Goal: Information Seeking & Learning: Learn about a topic

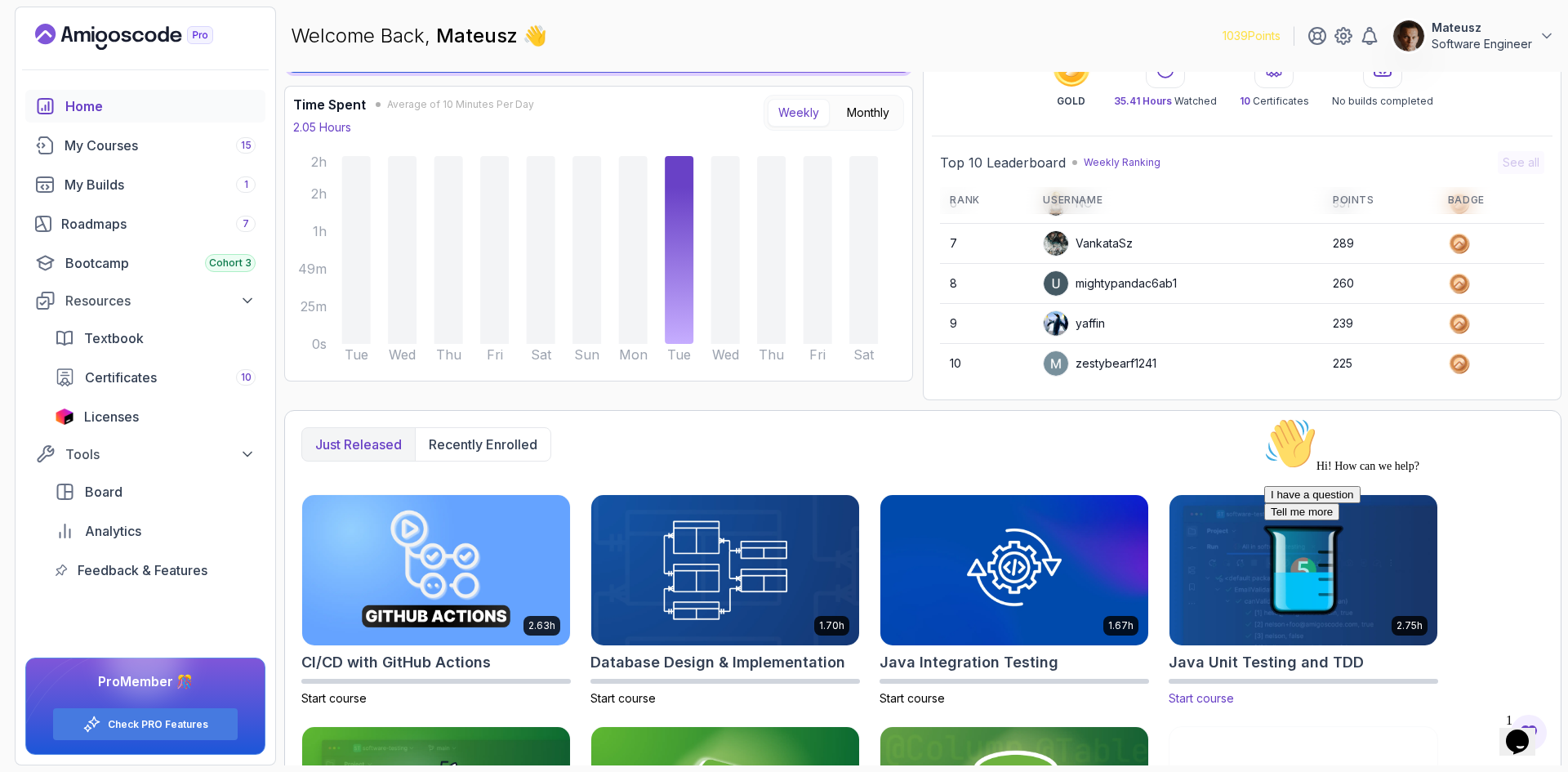
scroll to position [163, 0]
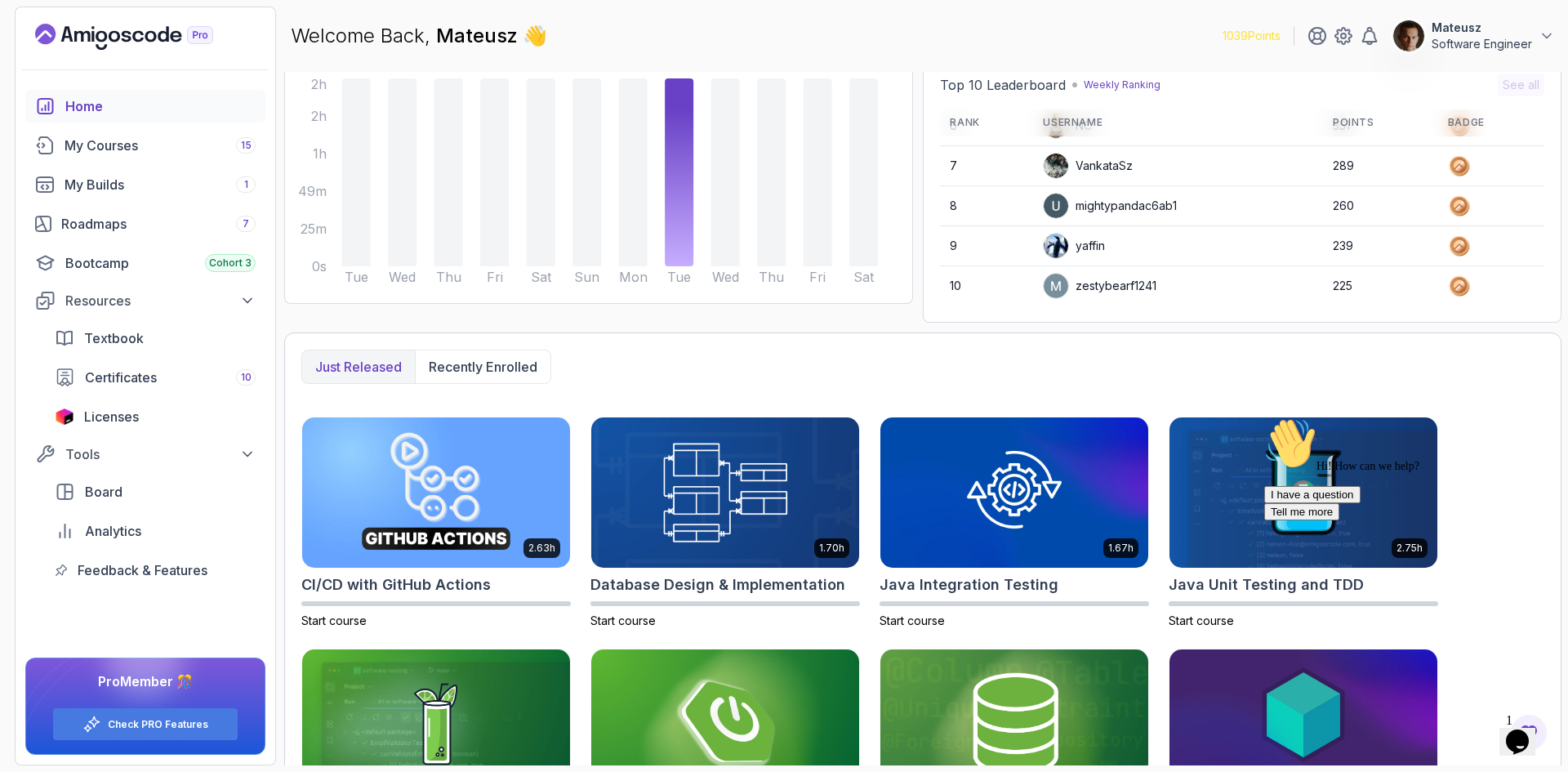
drag, startPoint x: 1039, startPoint y: 364, endPoint x: 980, endPoint y: 372, distance: 59.5
click at [980, 372] on div "Just released Recently enrolled" at bounding box center [923, 366] width 1243 height 34
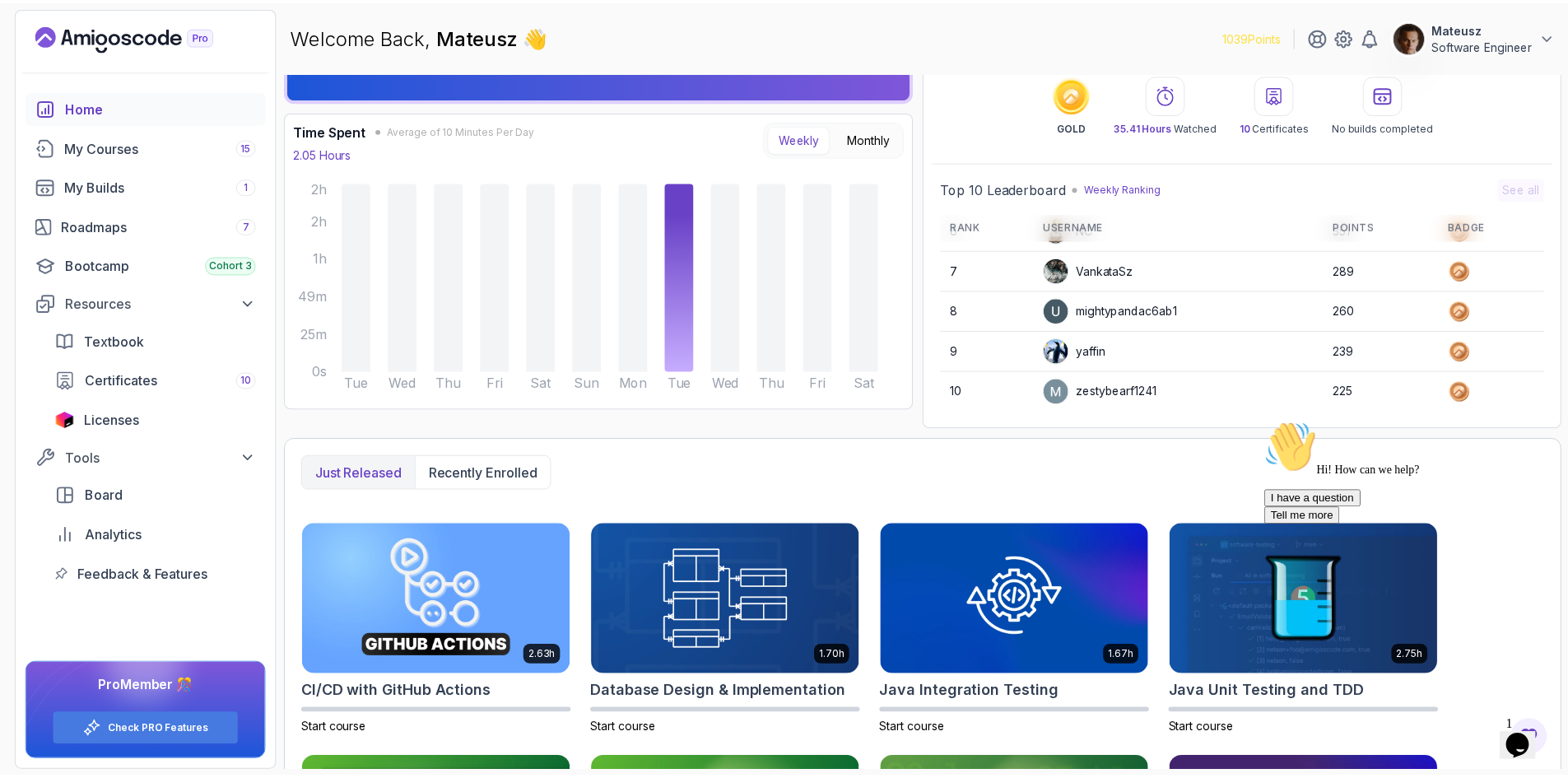
scroll to position [0, 0]
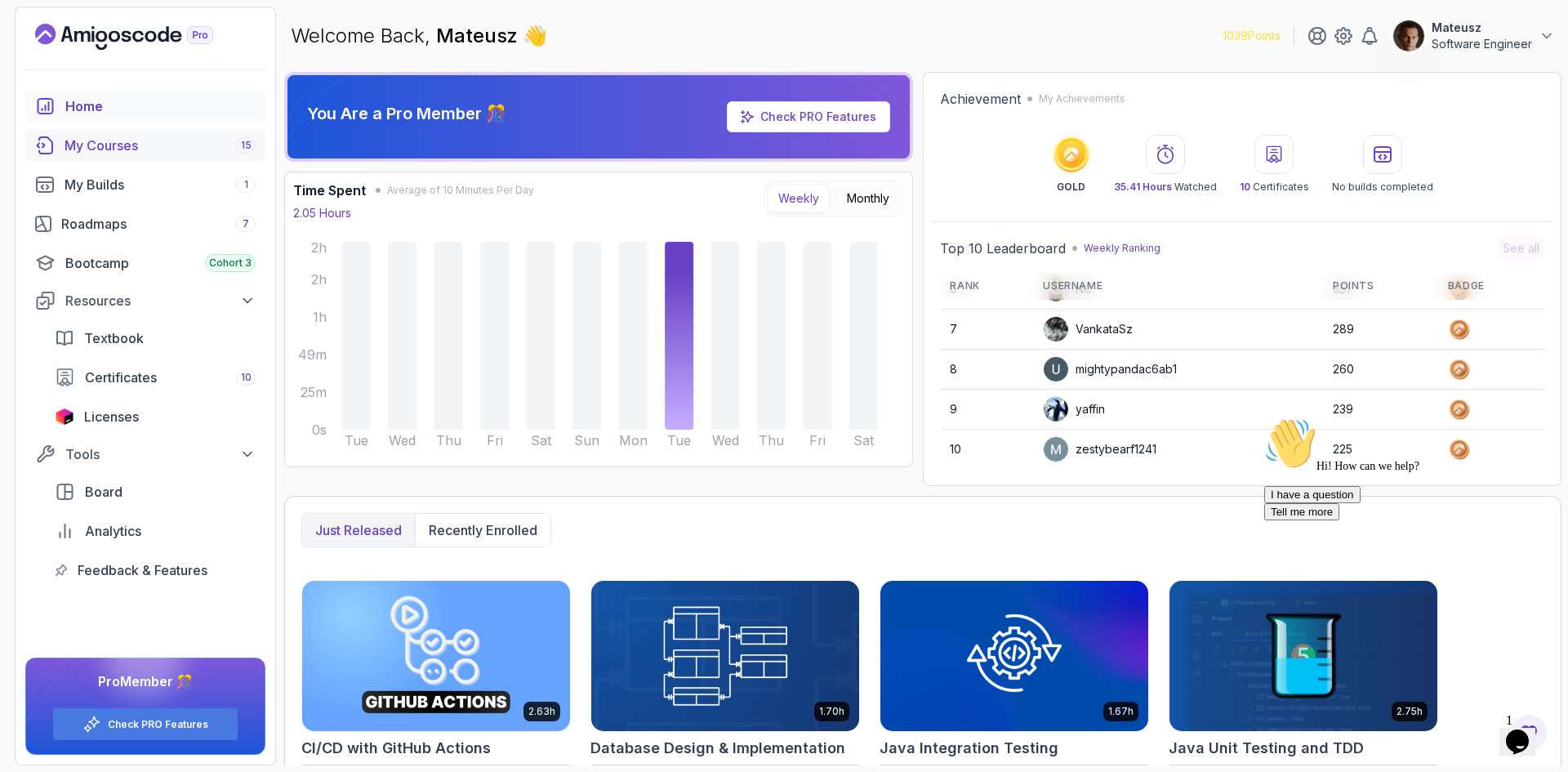
click at [166, 153] on div "My Courses 15" at bounding box center [160, 145] width 191 height 20
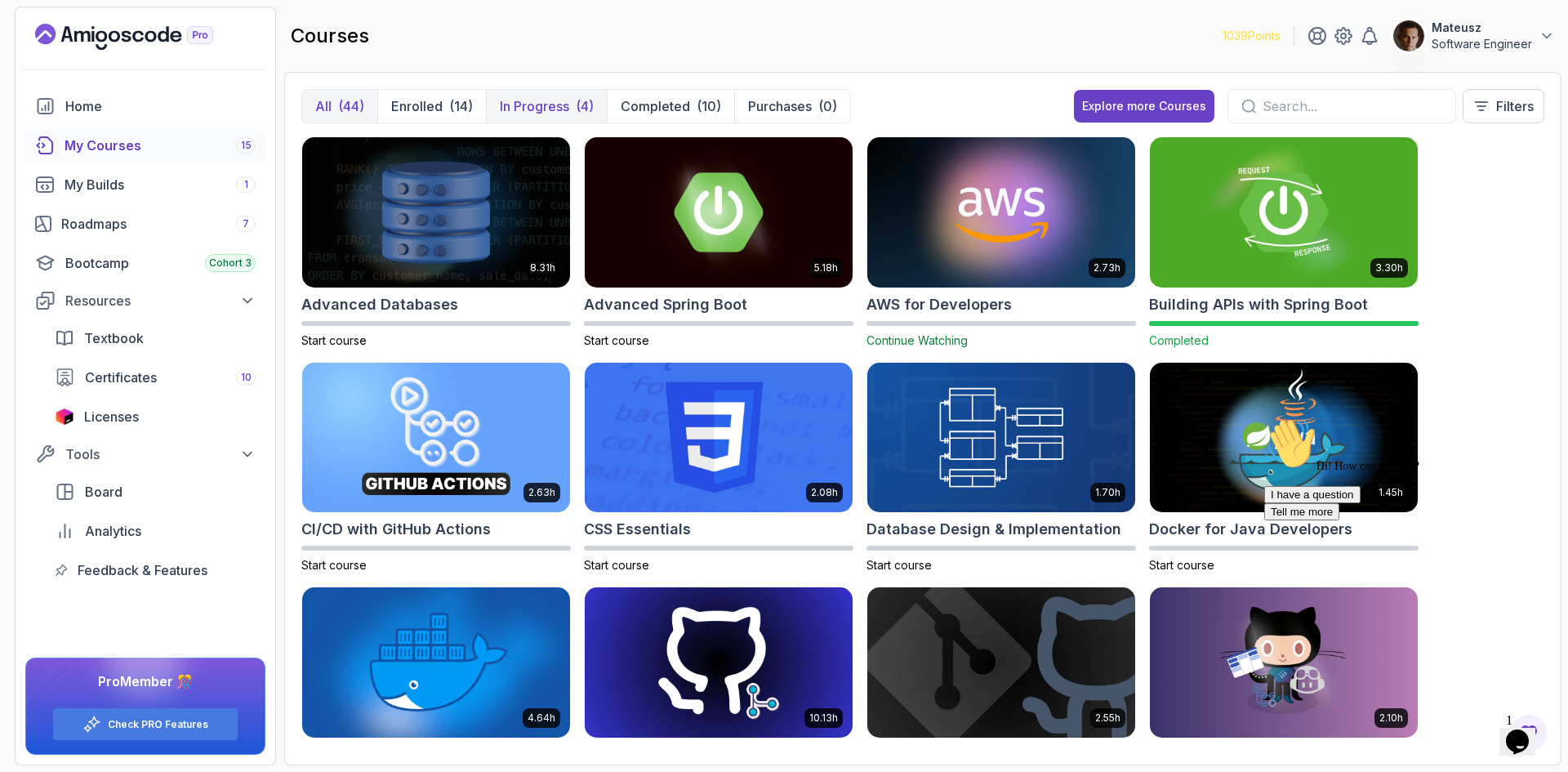
click at [564, 110] on p "In Progress" at bounding box center [534, 106] width 70 height 20
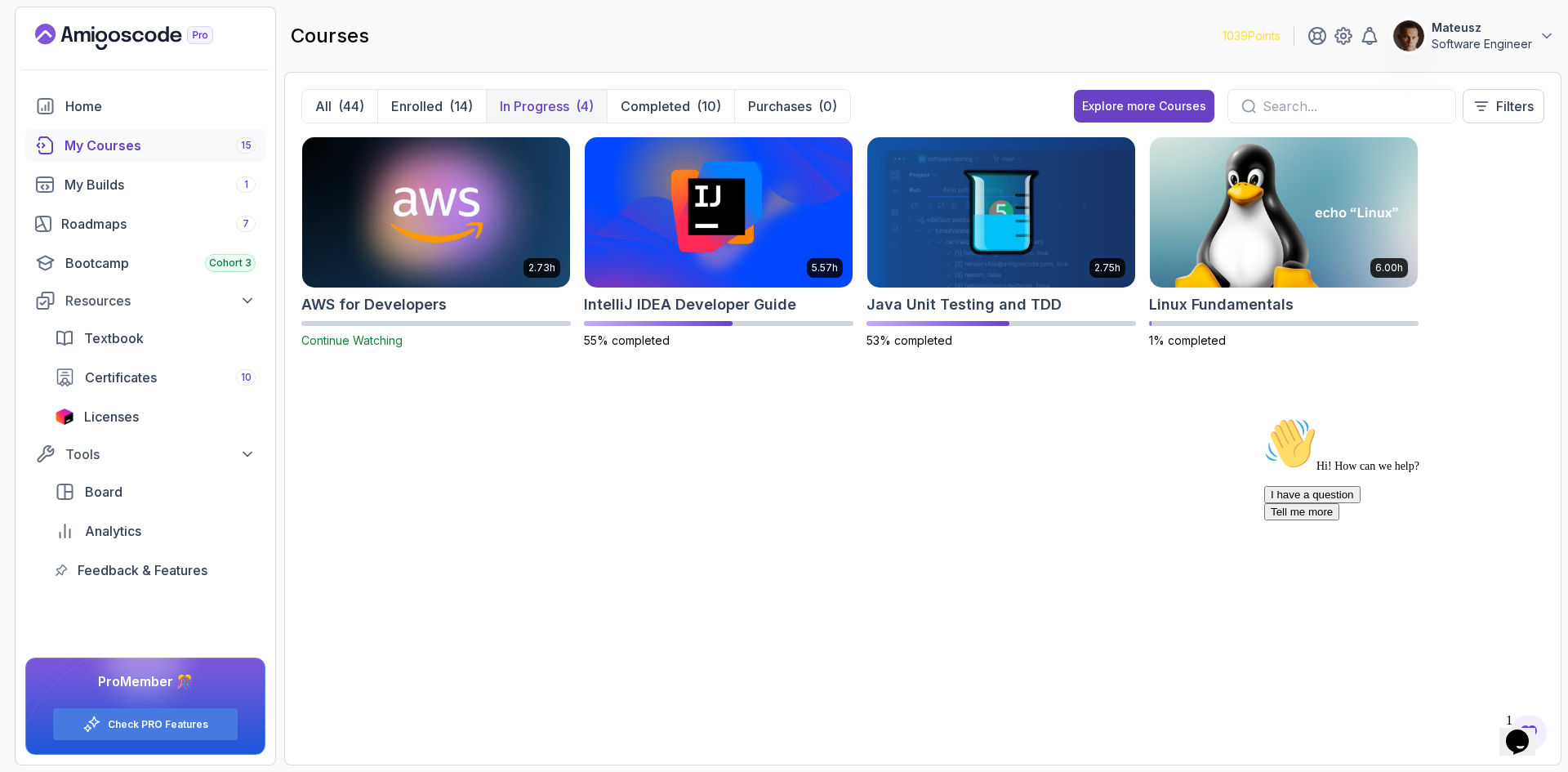
drag, startPoint x: 966, startPoint y: 41, endPoint x: 836, endPoint y: 35, distance: 130.1
click at [836, 35] on div "courses 1039 Points Mateusz Software Engineer" at bounding box center [923, 35] width 1278 height 59
drag, startPoint x: 1025, startPoint y: 508, endPoint x: 846, endPoint y: 505, distance: 179.0
click at [846, 505] on div "2.73h AWS for Developers Continue Watching 5.57h IntelliJ IDEA Developer Guide …" at bounding box center [923, 442] width 1243 height 611
click at [1156, 111] on div "Explore more Courses" at bounding box center [1144, 106] width 124 height 16
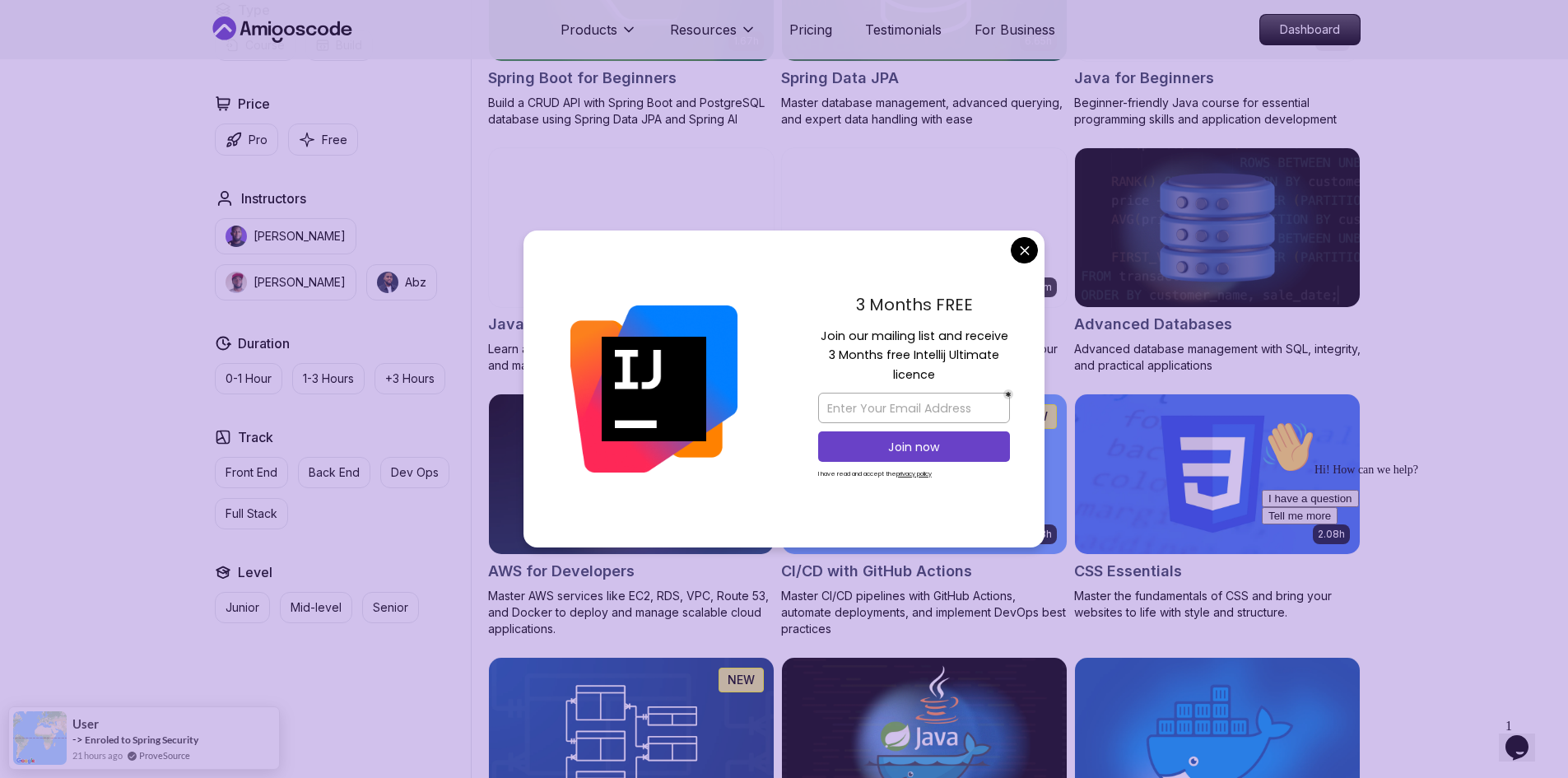
scroll to position [987, 0]
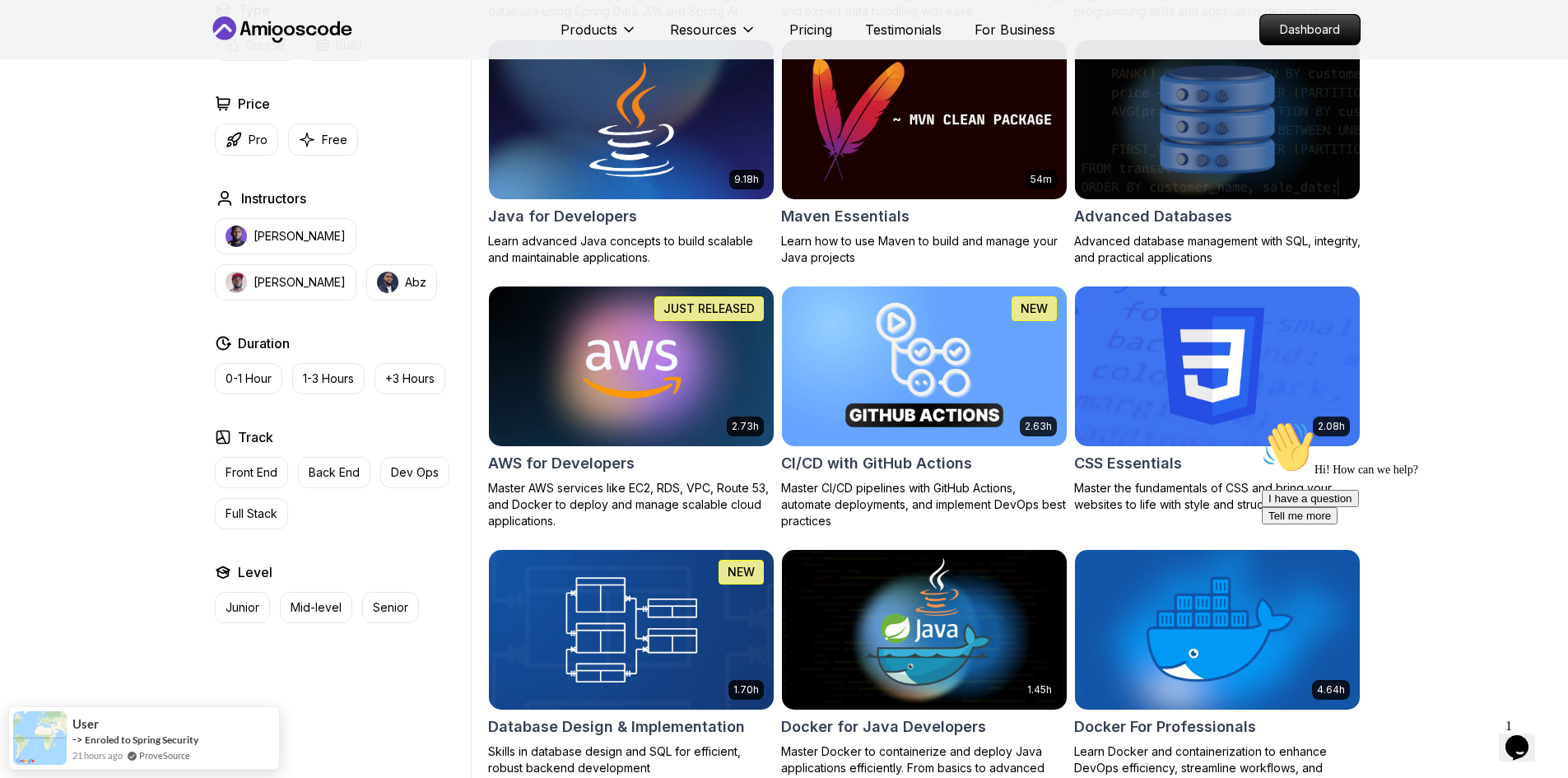
drag, startPoint x: 1011, startPoint y: 250, endPoint x: 1112, endPoint y: 280, distance: 105.4
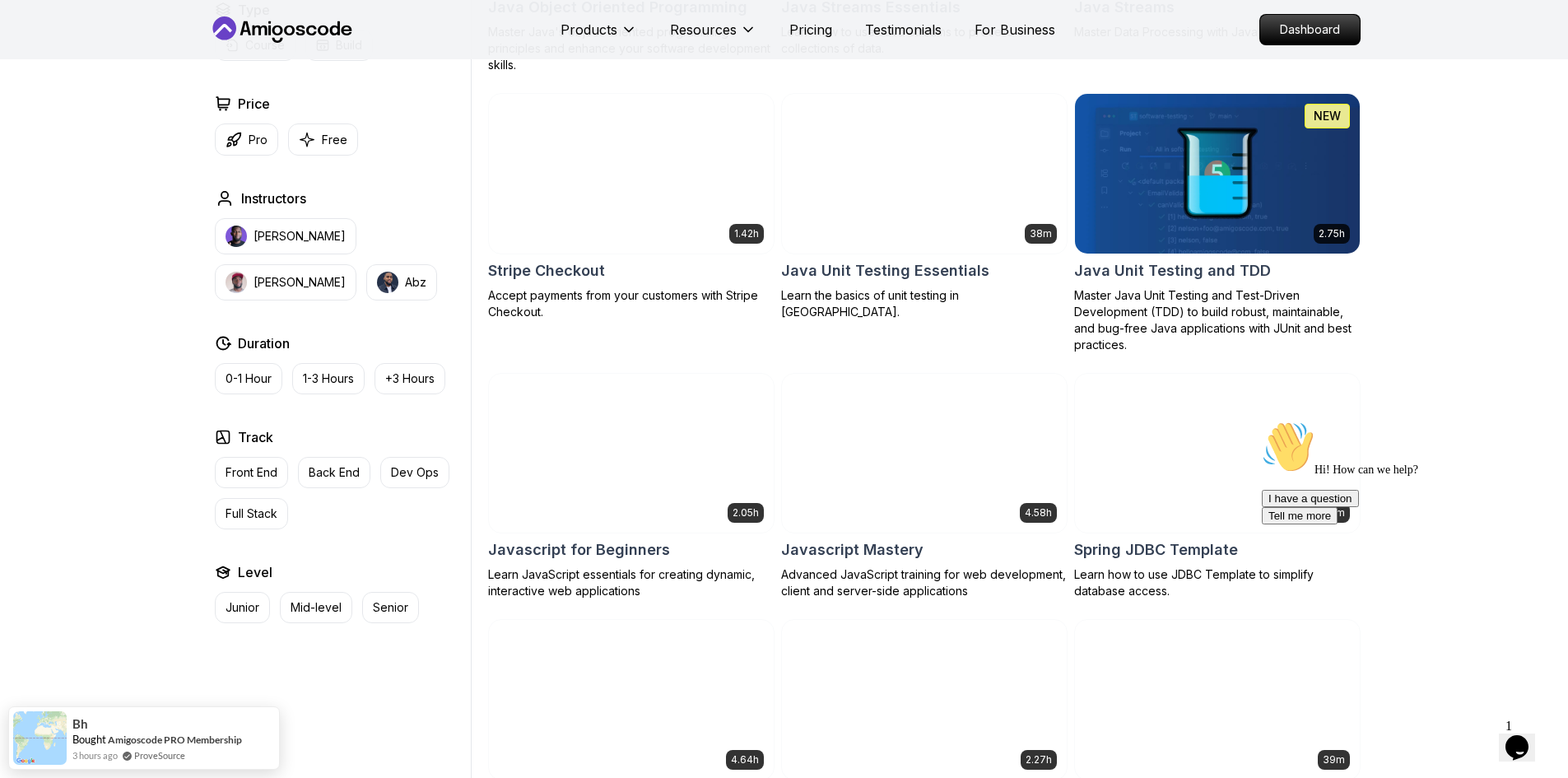
scroll to position [2962, 0]
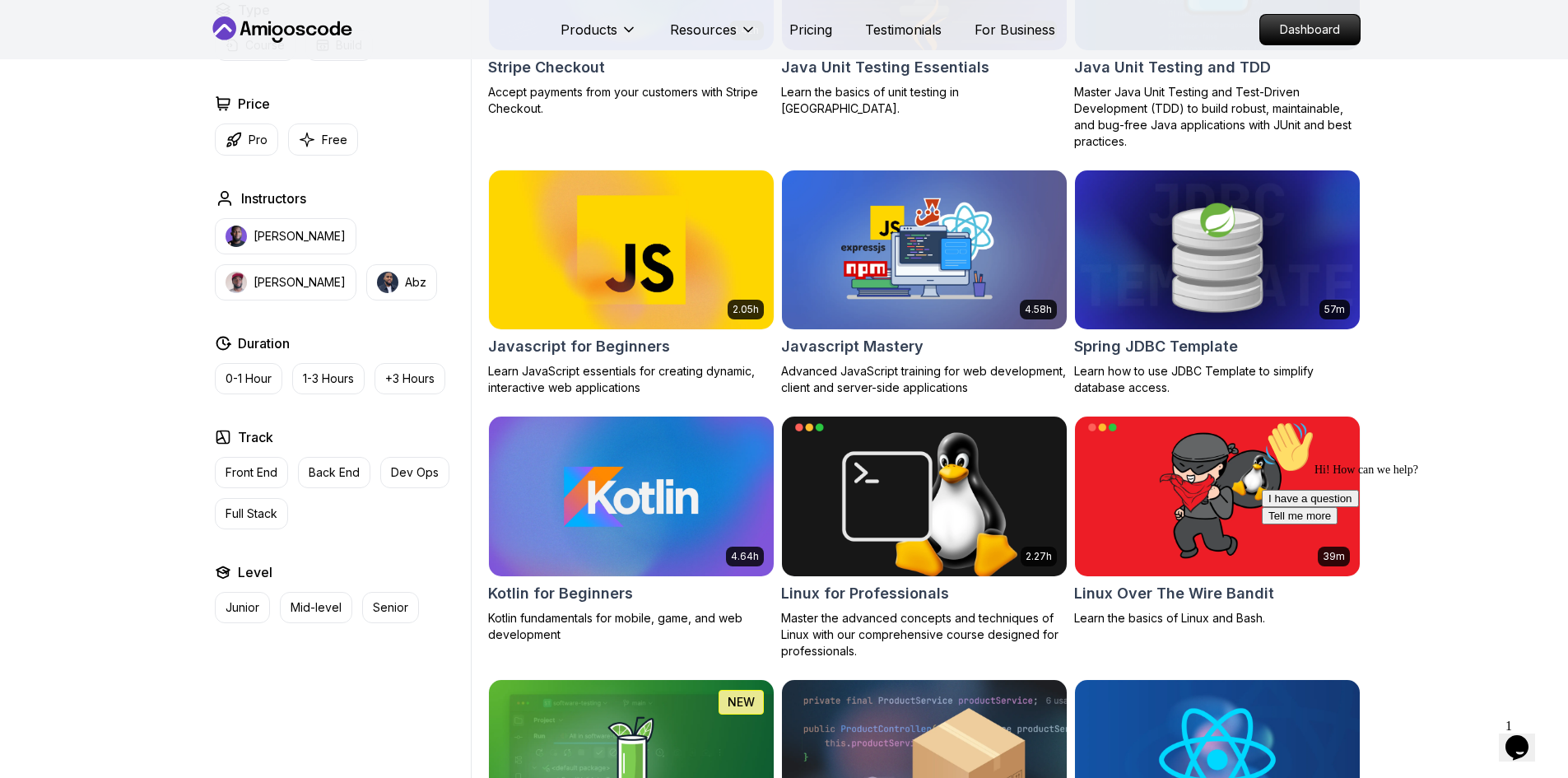
click at [1198, 269] on img at bounding box center [1216, 250] width 299 height 167
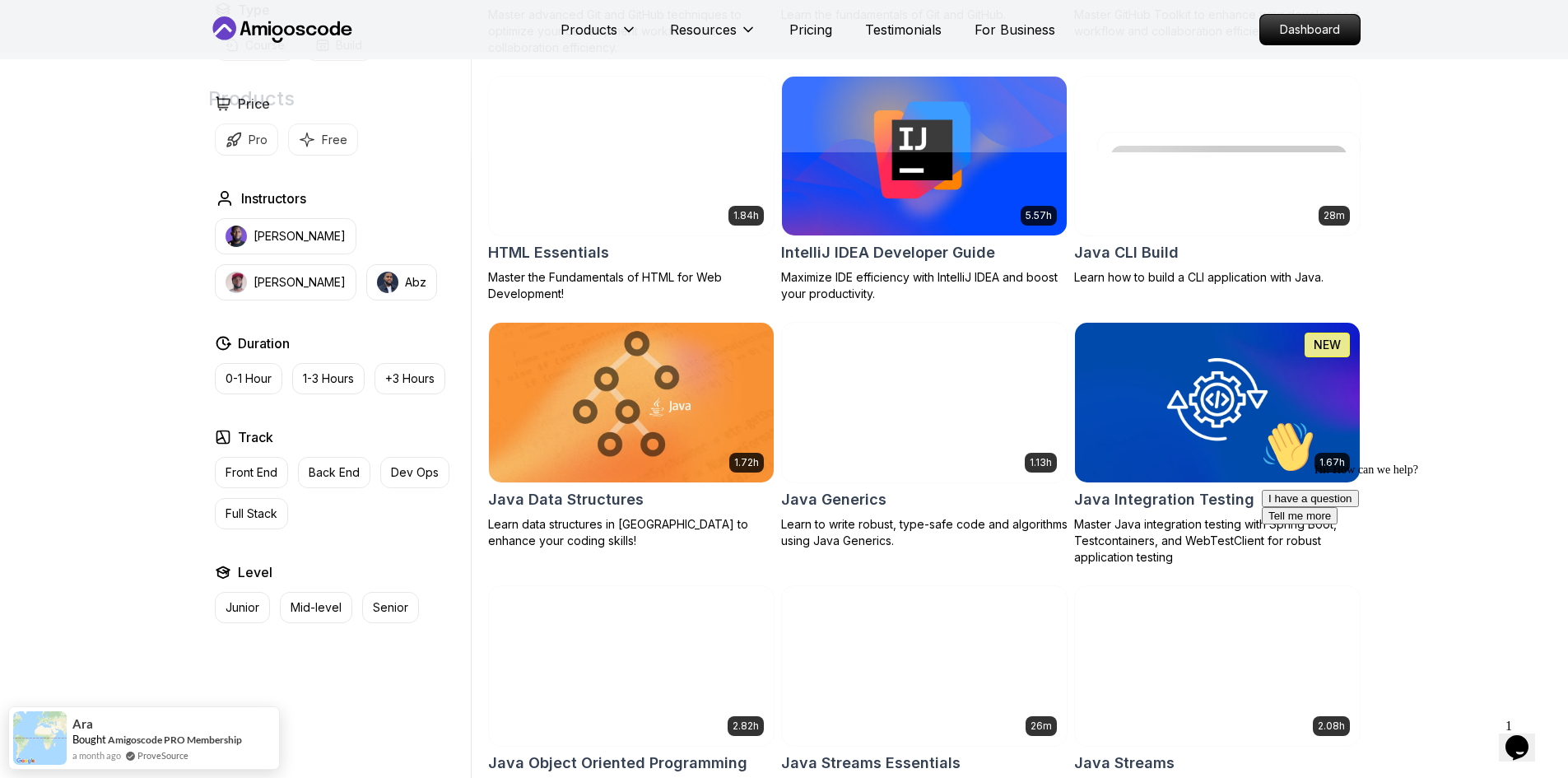
scroll to position [1975, 0]
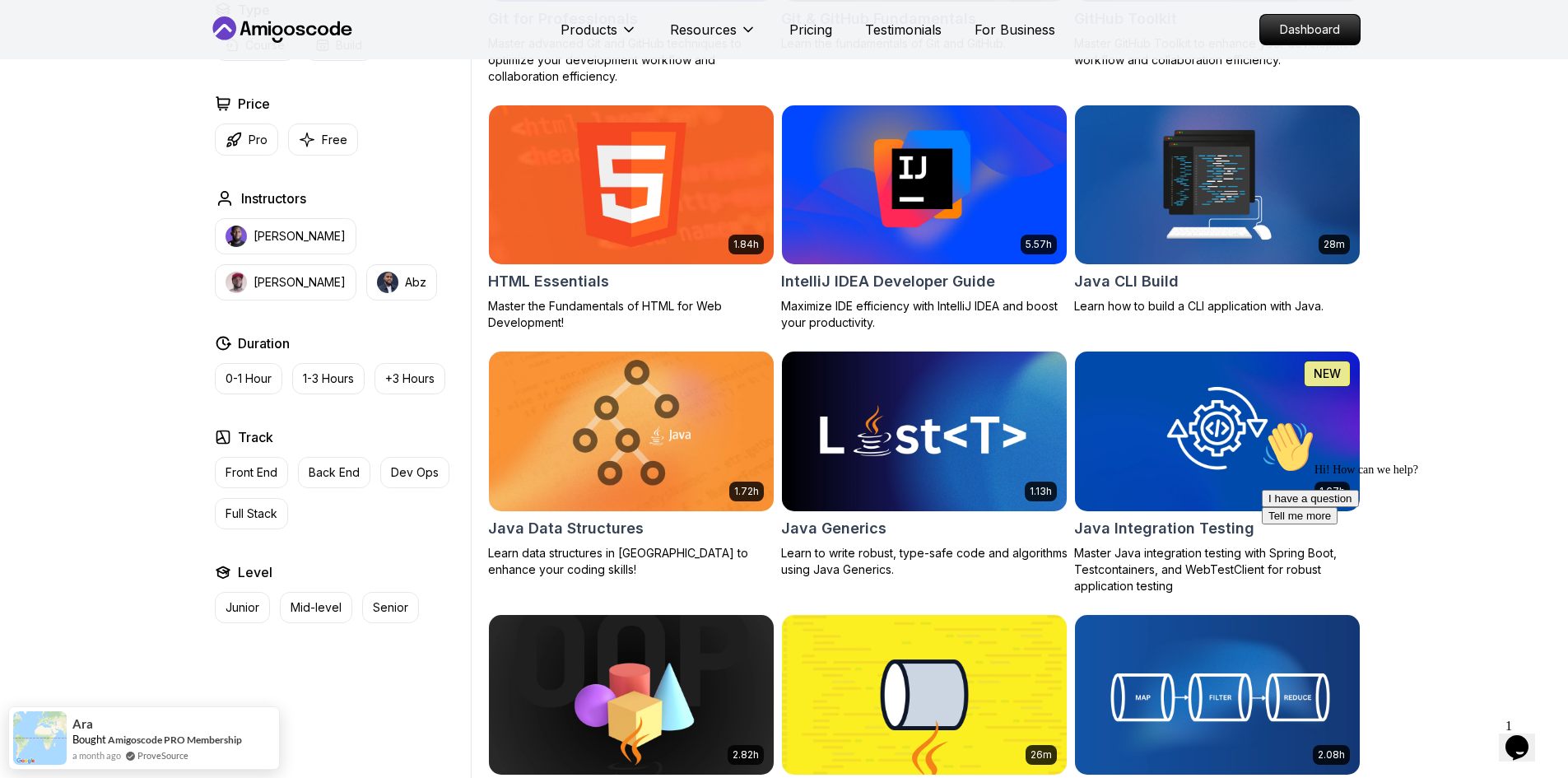
drag, startPoint x: 351, startPoint y: 31, endPoint x: 263, endPoint y: 27, distance: 88.1
click at [352, 31] on icon at bounding box center [283, 29] width 148 height 27
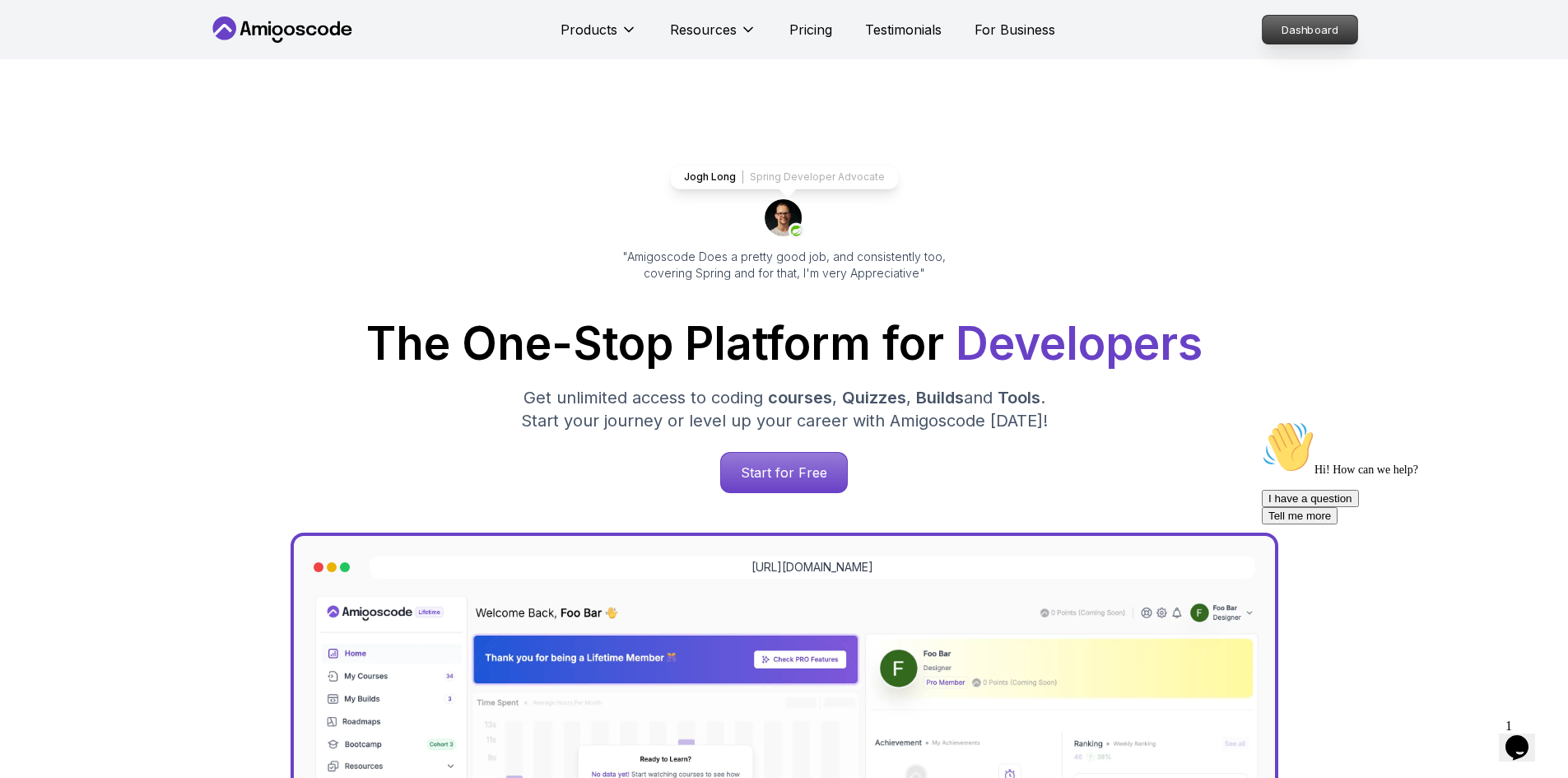
click at [1288, 44] on p "Dashboard" at bounding box center [1310, 29] width 95 height 28
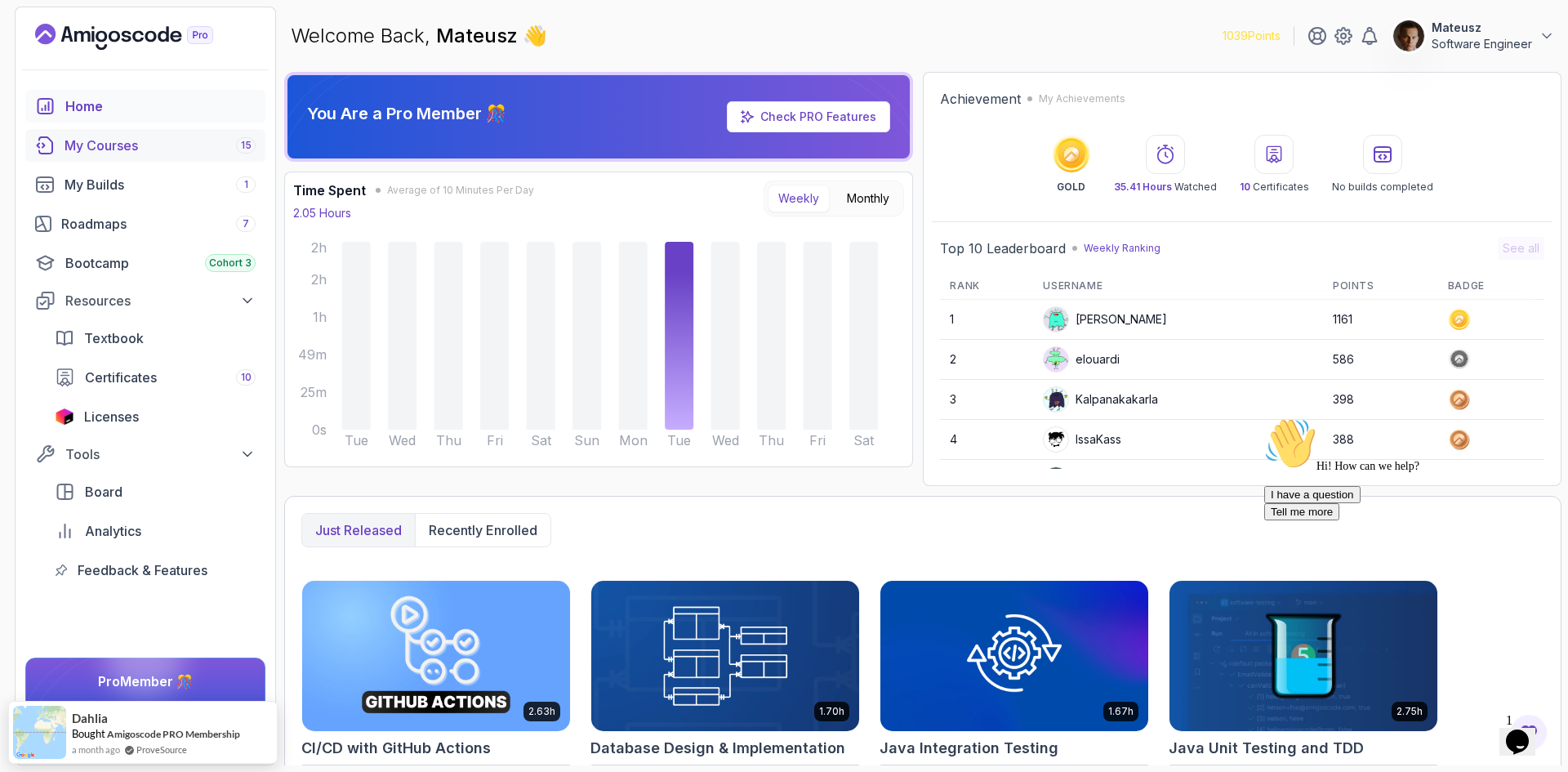
click at [142, 144] on div "My Courses 15" at bounding box center [160, 145] width 191 height 20
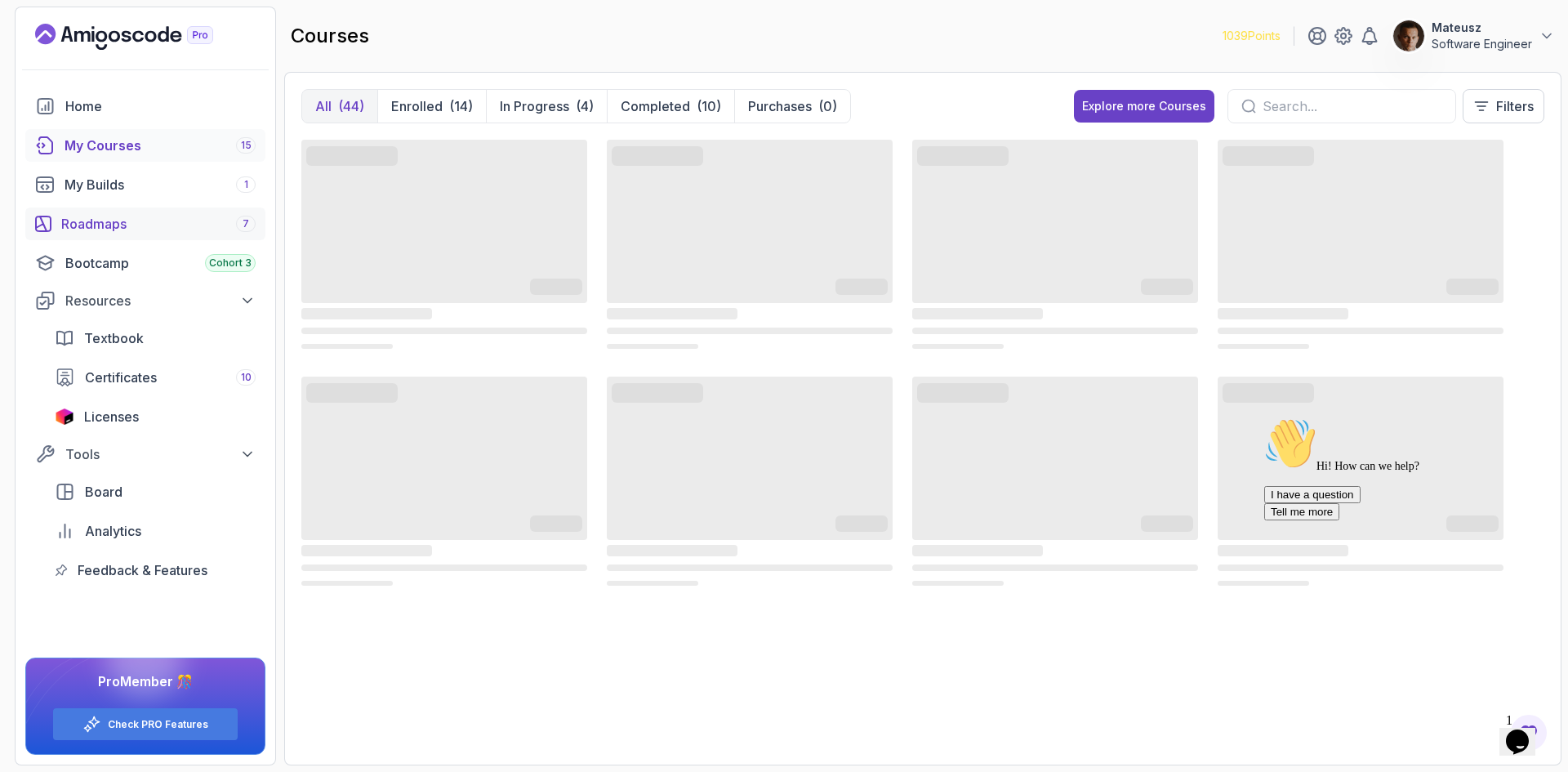
click at [122, 224] on div "Roadmaps 7" at bounding box center [159, 224] width 194 height 20
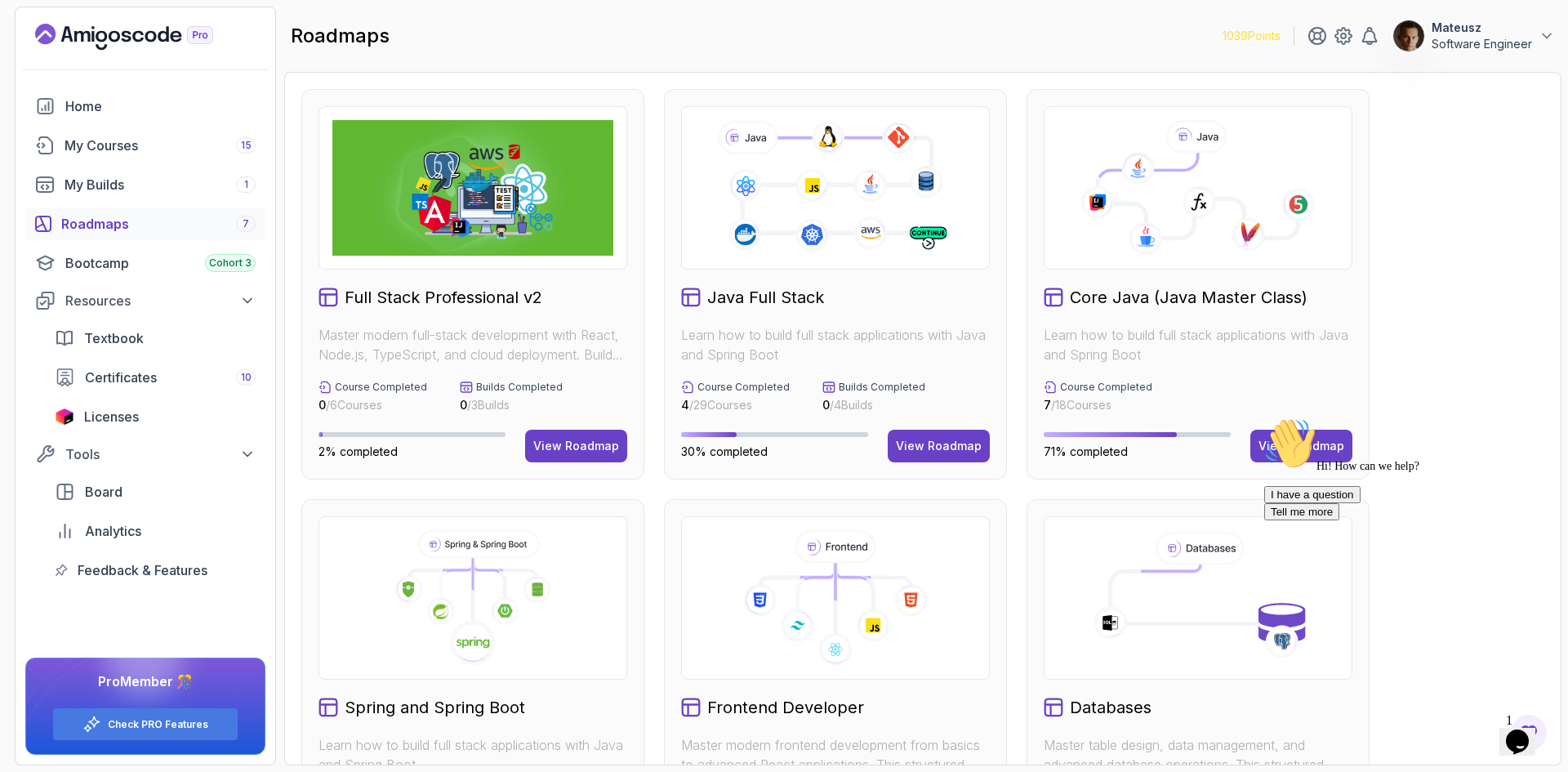
scroll to position [327, 0]
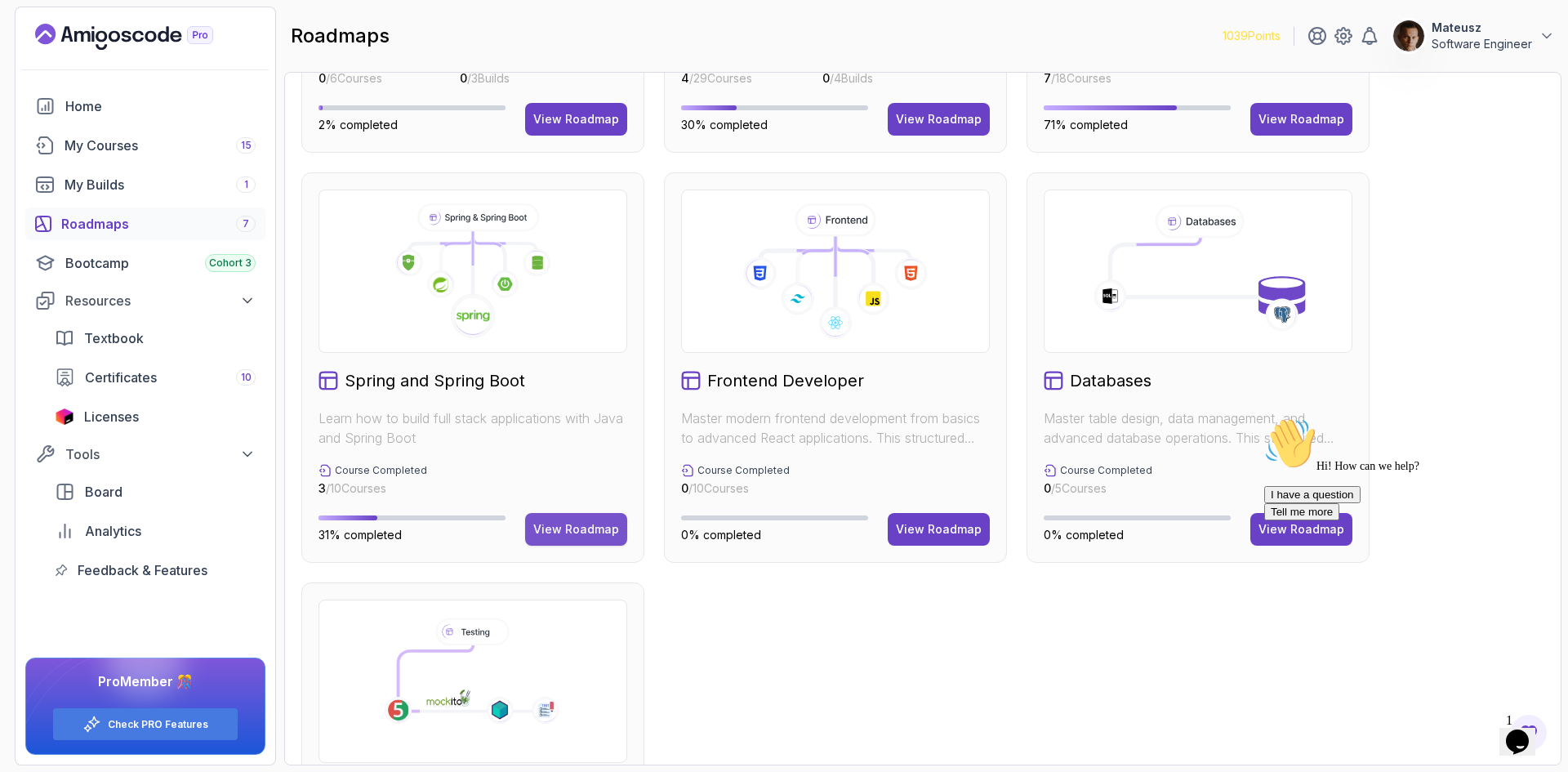
click at [612, 524] on div "View Roadmap" at bounding box center [576, 529] width 86 height 16
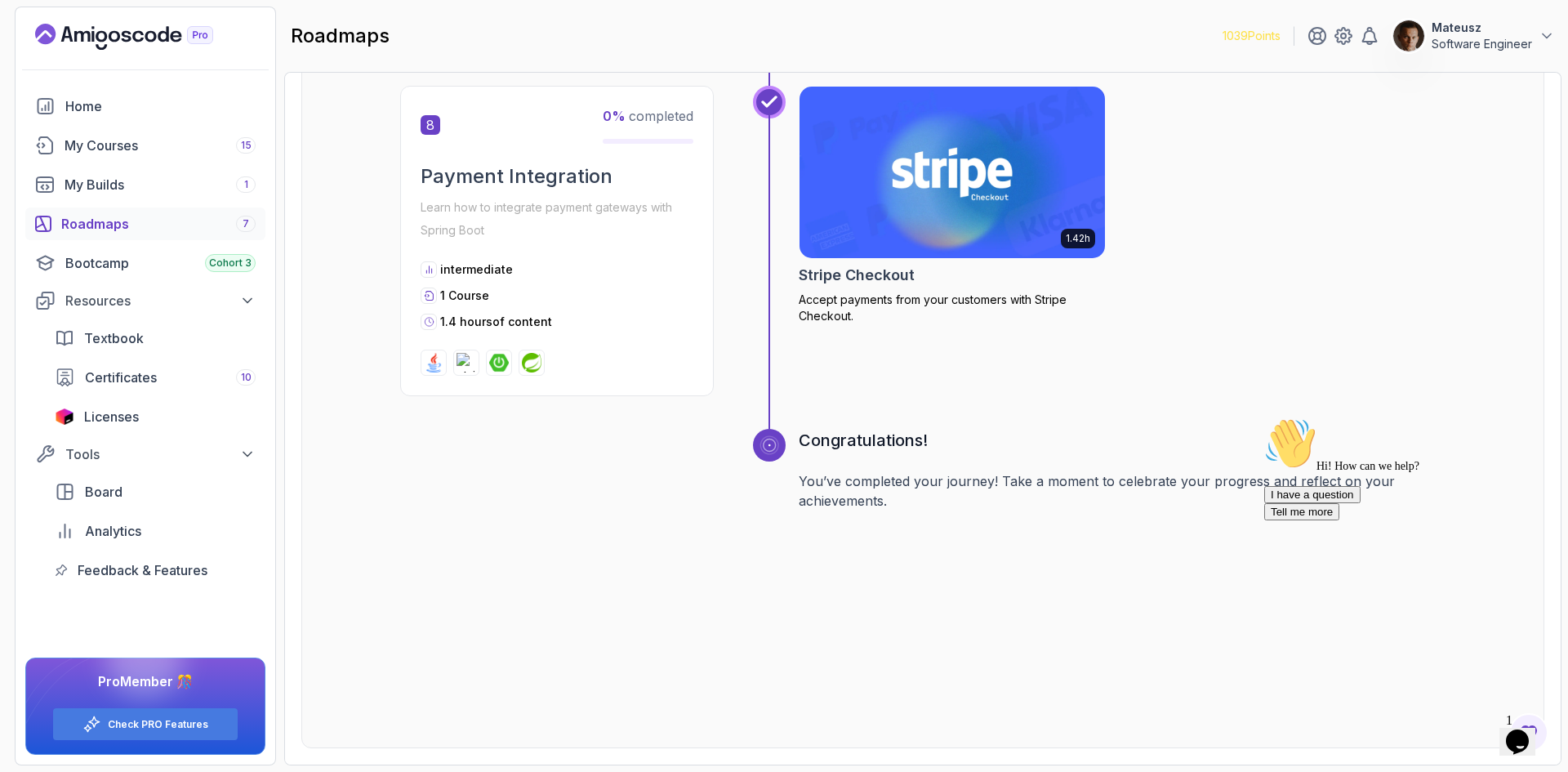
scroll to position [2184, 0]
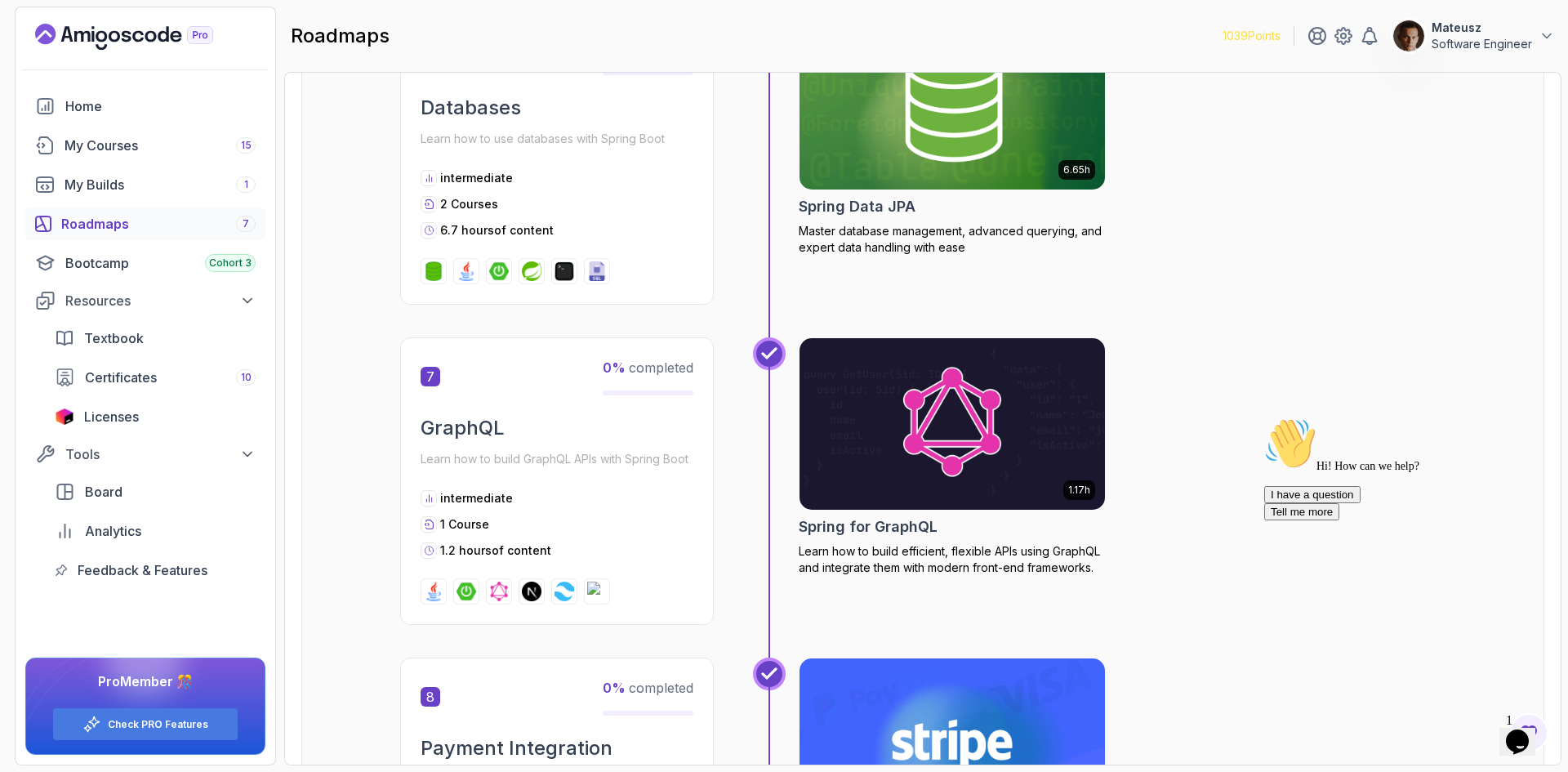
drag, startPoint x: 1357, startPoint y: 366, endPoint x: 1263, endPoint y: 288, distance: 122.1
click at [1263, 288] on div "6.65h NEW Spring Data JPA Master database management, advanced querying, and ex…" at bounding box center [1122, 161] width 647 height 288
click at [136, 263] on div "Bootcamp Cohort 3" at bounding box center [161, 263] width 191 height 20
